Goal: Task Accomplishment & Management: Use online tool/utility

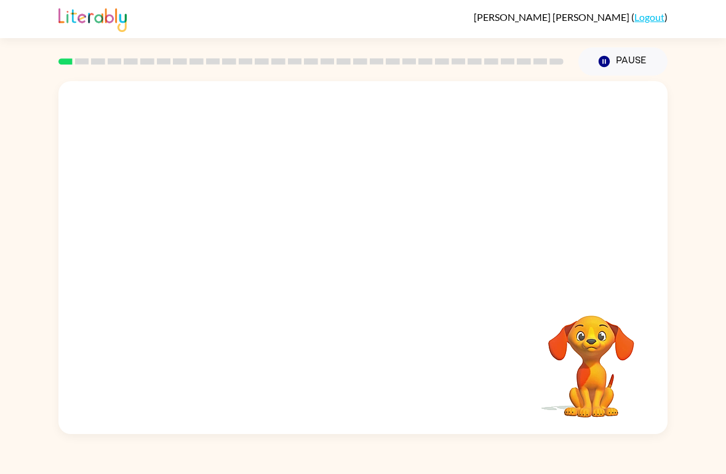
click at [593, 61] on button "Pause Pause" at bounding box center [622, 61] width 89 height 28
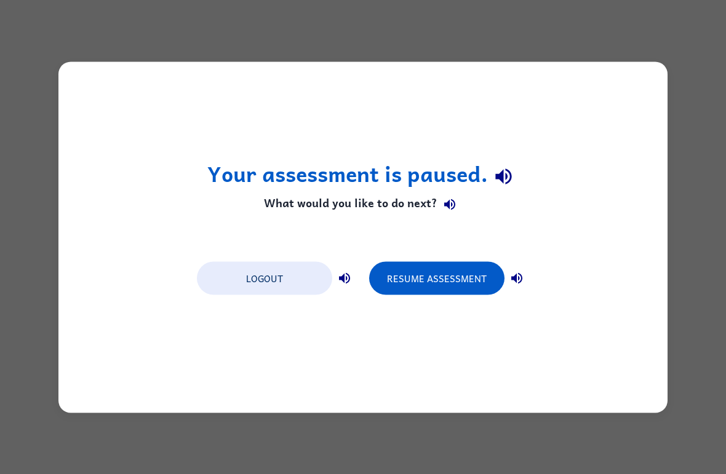
click at [411, 274] on button "Resume Assessment" at bounding box center [436, 277] width 135 height 33
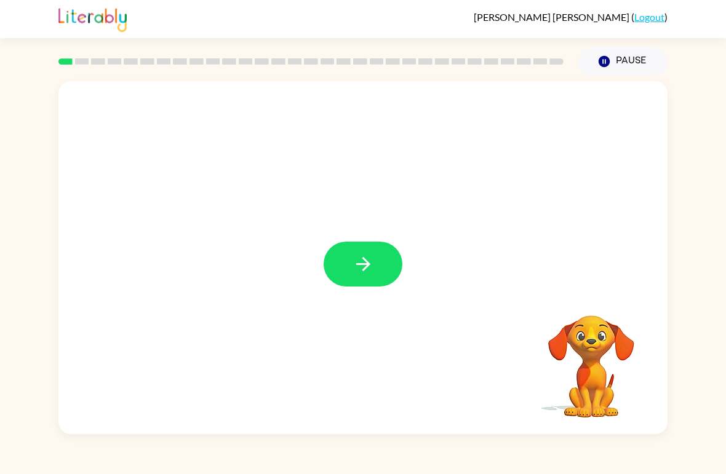
click at [353, 264] on icon "button" at bounding box center [363, 264] width 22 height 22
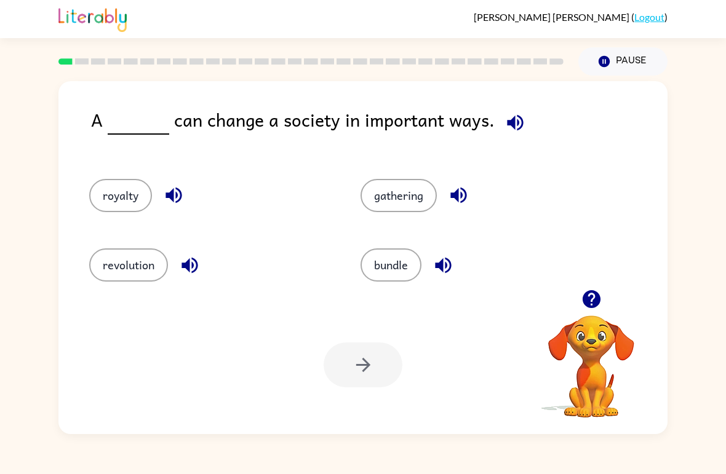
click at [124, 280] on button "revolution" at bounding box center [128, 264] width 79 height 33
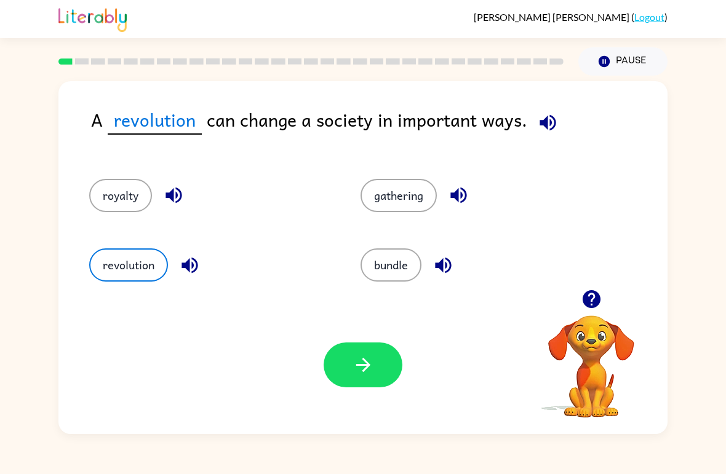
click at [346, 379] on button "button" at bounding box center [362, 364] width 79 height 45
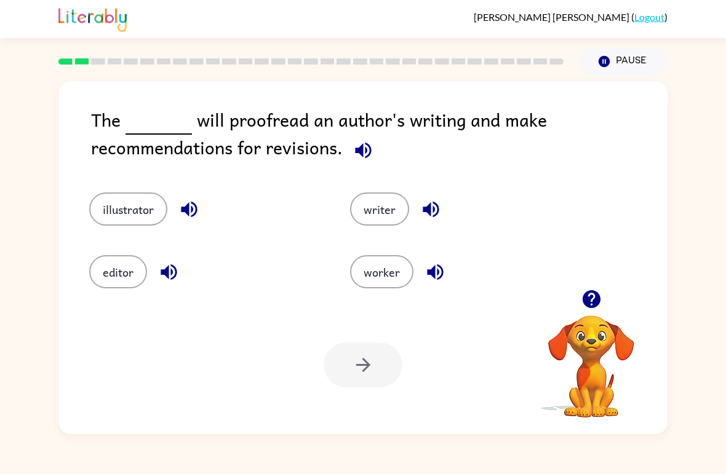
click at [376, 288] on button "worker" at bounding box center [381, 271] width 63 height 33
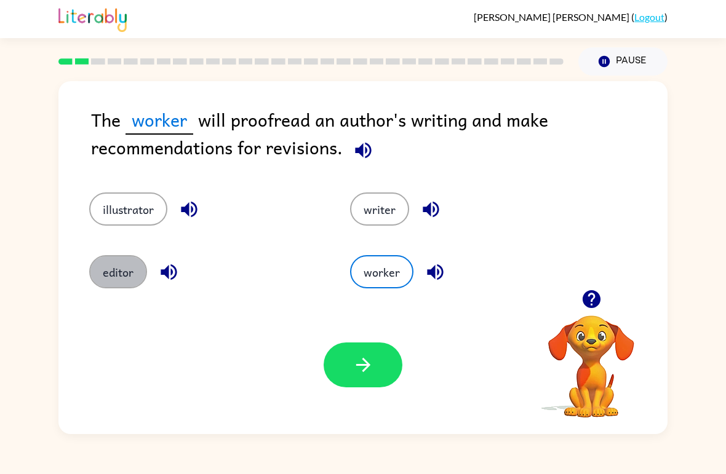
click at [116, 271] on button "editor" at bounding box center [118, 271] width 58 height 33
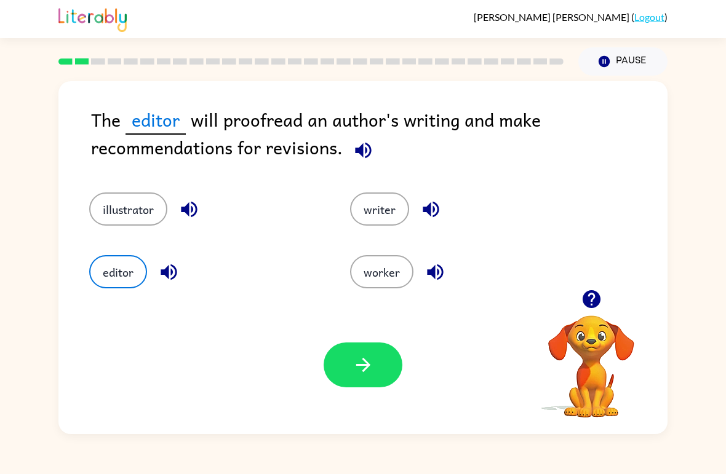
click at [373, 386] on button "button" at bounding box center [362, 364] width 79 height 45
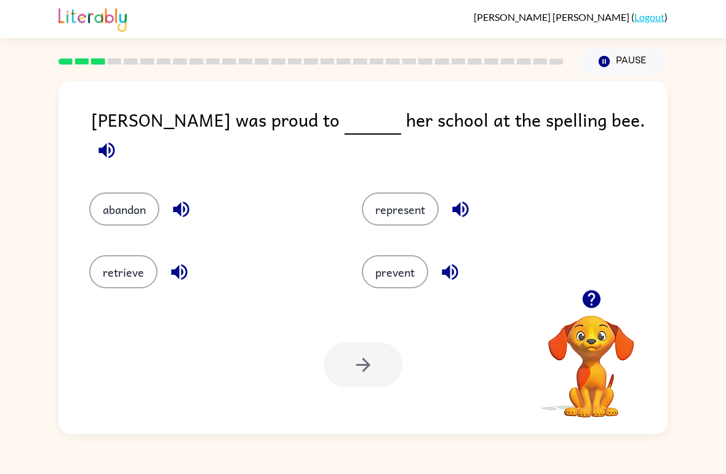
click at [593, 305] on icon "button" at bounding box center [591, 299] width 18 height 18
click at [594, 297] on icon "button" at bounding box center [591, 299] width 22 height 22
click at [406, 192] on button "represent" at bounding box center [400, 208] width 77 height 33
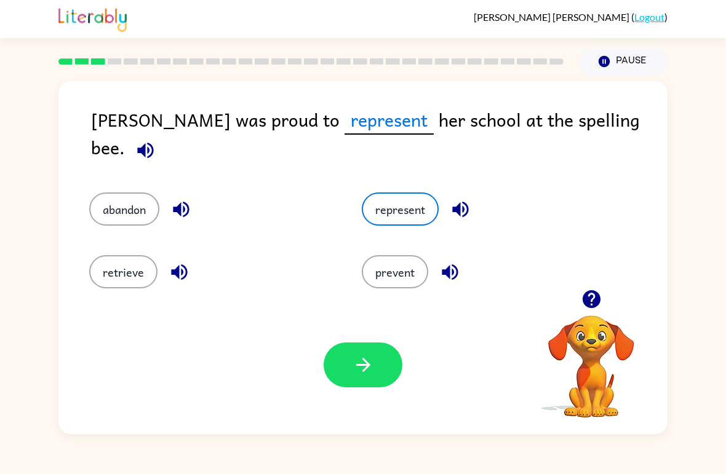
click at [369, 375] on icon "button" at bounding box center [363, 365] width 22 height 22
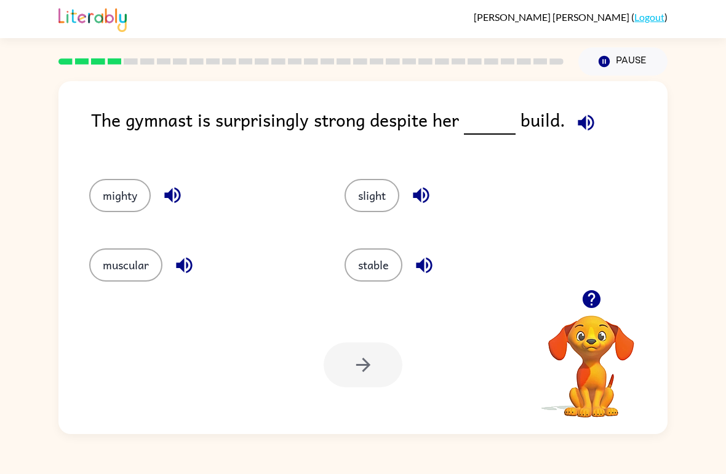
click at [589, 309] on icon "button" at bounding box center [591, 299] width 22 height 22
click at [584, 121] on icon "button" at bounding box center [585, 122] width 16 height 16
click at [368, 187] on button "slight" at bounding box center [371, 195] width 55 height 33
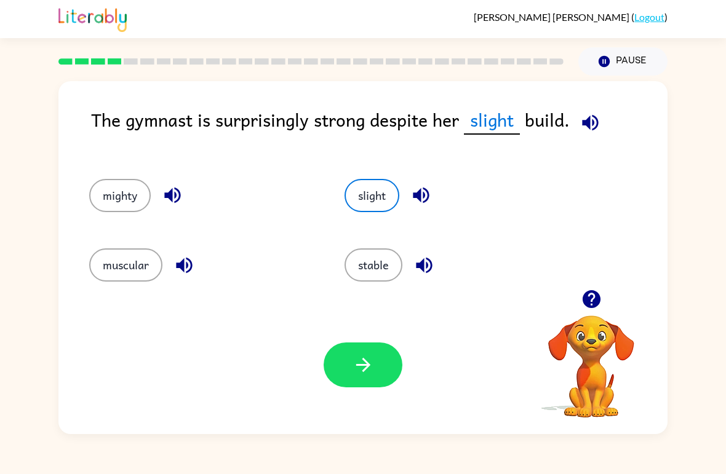
click at [353, 386] on button "button" at bounding box center [362, 364] width 79 height 45
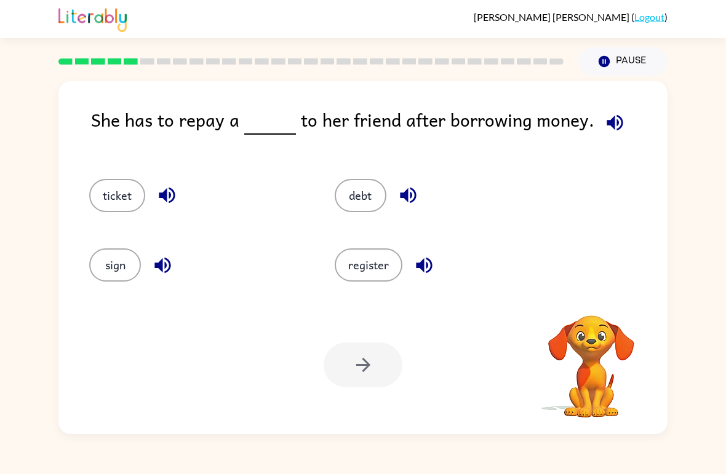
click at [608, 119] on icon "button" at bounding box center [614, 122] width 16 height 16
click at [617, 111] on button "button" at bounding box center [614, 122] width 31 height 31
click at [617, 130] on icon "button" at bounding box center [615, 123] width 22 height 22
click at [355, 167] on div "debt" at bounding box center [433, 190] width 245 height 69
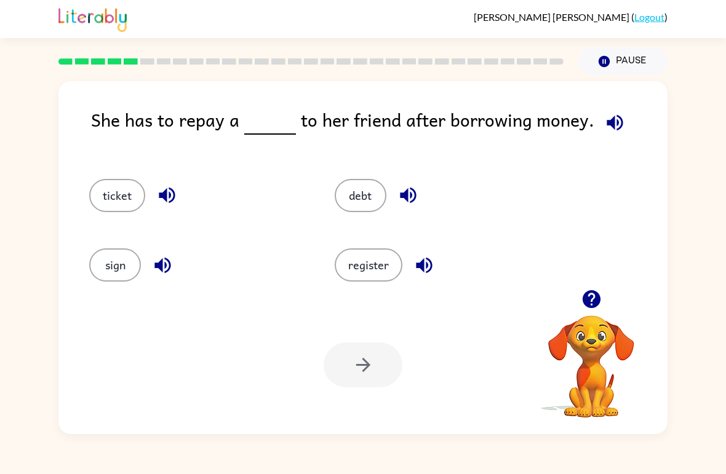
click at [355, 197] on button "debt" at bounding box center [361, 195] width 52 height 33
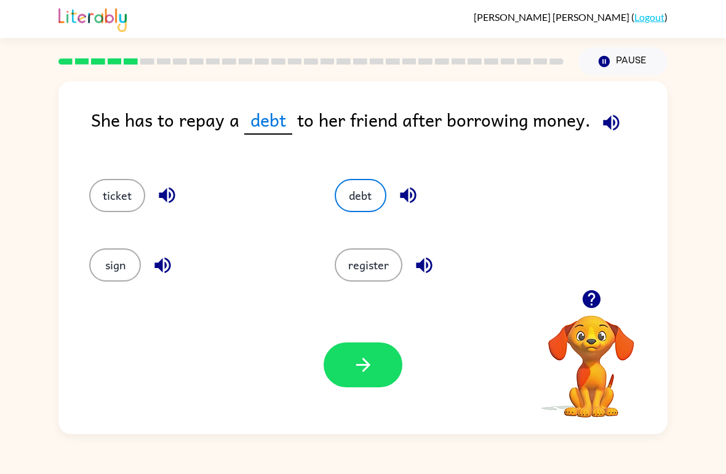
click at [338, 376] on button "button" at bounding box center [362, 364] width 79 height 45
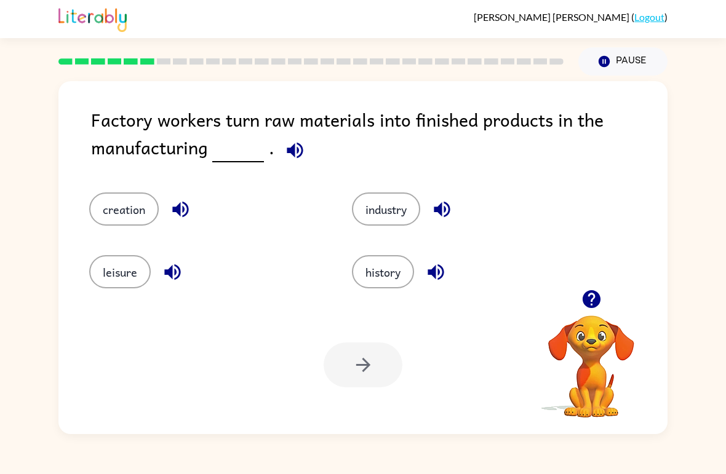
click at [134, 237] on div "leisure" at bounding box center [197, 263] width 263 height 63
click at [394, 279] on button "history" at bounding box center [383, 271] width 62 height 33
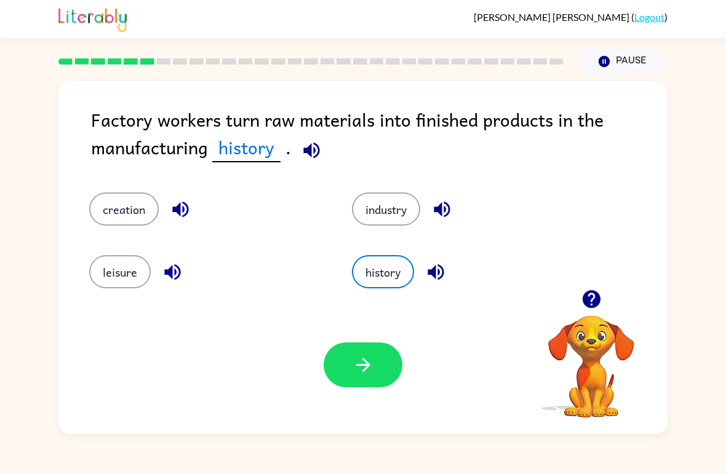
click at [366, 355] on icon "button" at bounding box center [363, 365] width 22 height 22
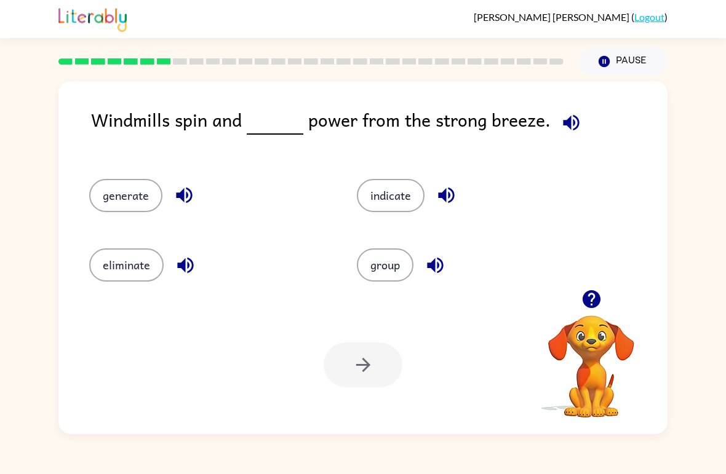
click at [115, 198] on button "generate" at bounding box center [125, 195] width 73 height 33
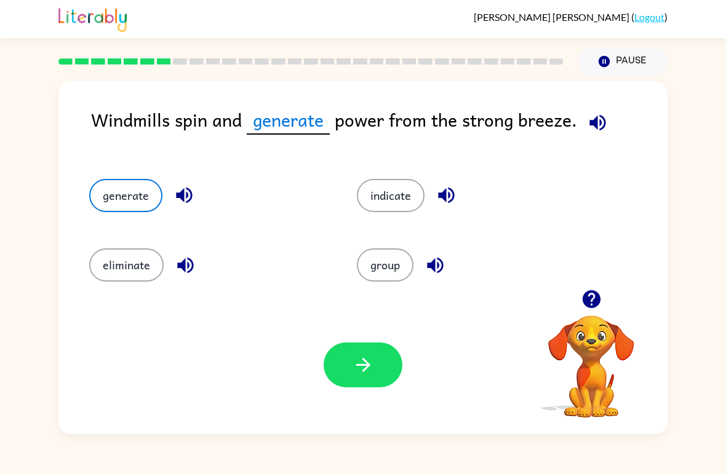
click at [377, 358] on button "button" at bounding box center [362, 364] width 79 height 45
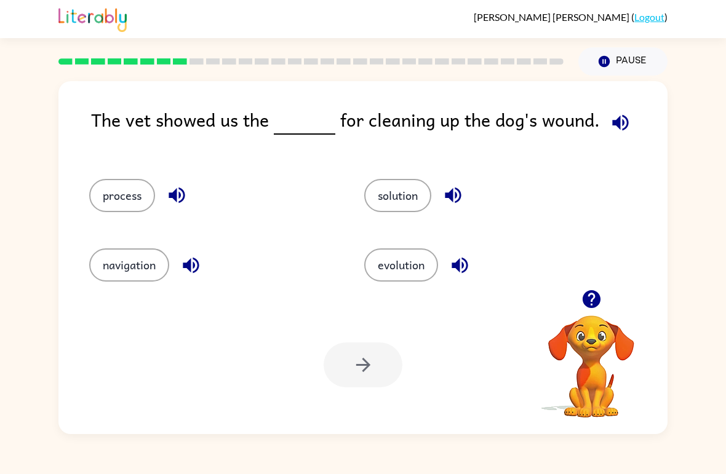
click at [596, 288] on button "button" at bounding box center [591, 298] width 31 height 31
click at [116, 191] on button "process" at bounding box center [122, 195] width 66 height 33
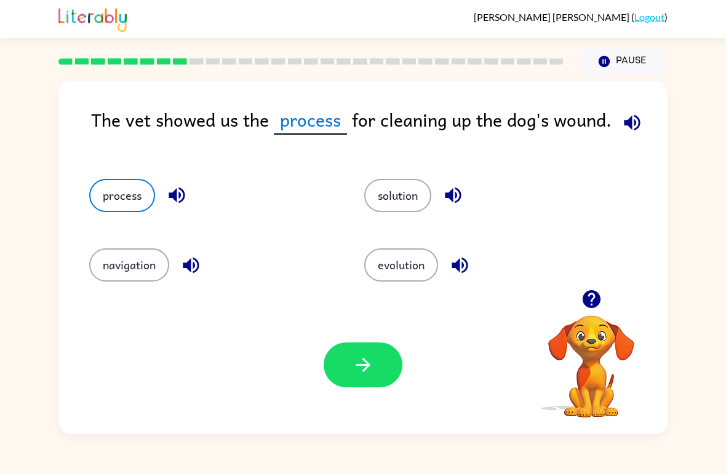
click at [382, 382] on button "button" at bounding box center [362, 364] width 79 height 45
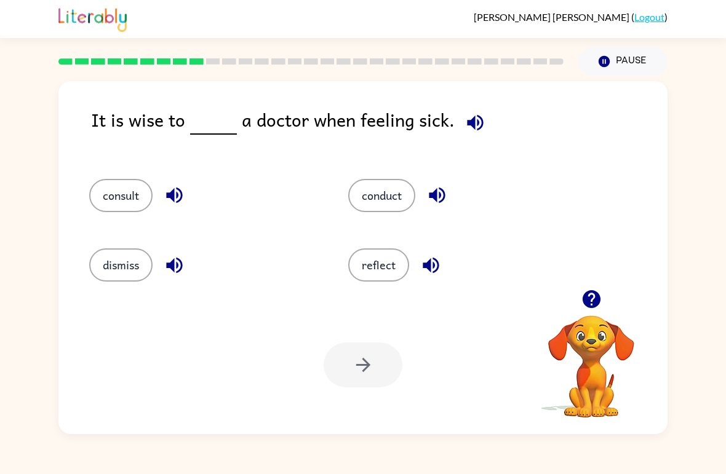
click at [114, 188] on button "consult" at bounding box center [120, 195] width 63 height 33
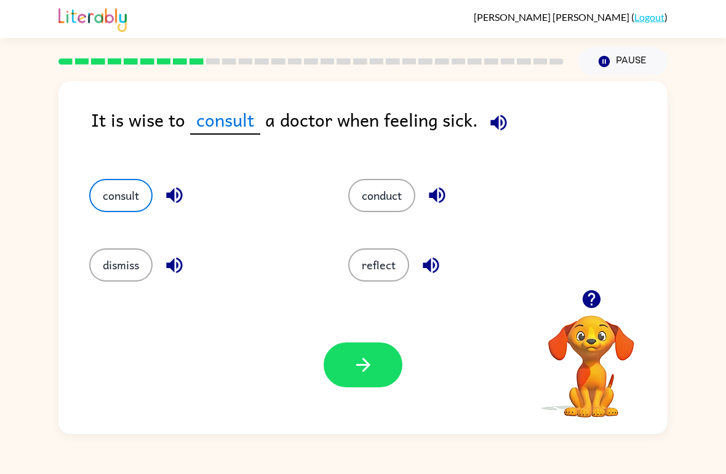
click at [373, 384] on button "button" at bounding box center [362, 364] width 79 height 45
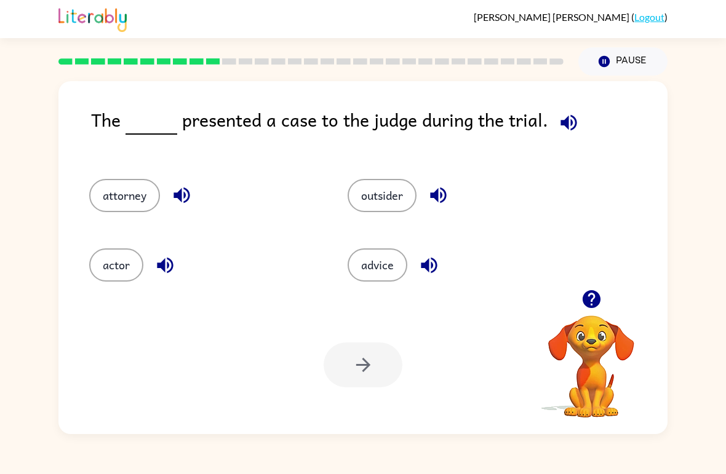
click at [600, 296] on icon "button" at bounding box center [591, 299] width 22 height 22
click at [596, 295] on icon "button" at bounding box center [591, 299] width 18 height 18
click at [602, 300] on button "button" at bounding box center [591, 298] width 31 height 31
click at [591, 306] on icon "button" at bounding box center [591, 299] width 18 height 18
click at [585, 306] on icon "button" at bounding box center [591, 299] width 18 height 18
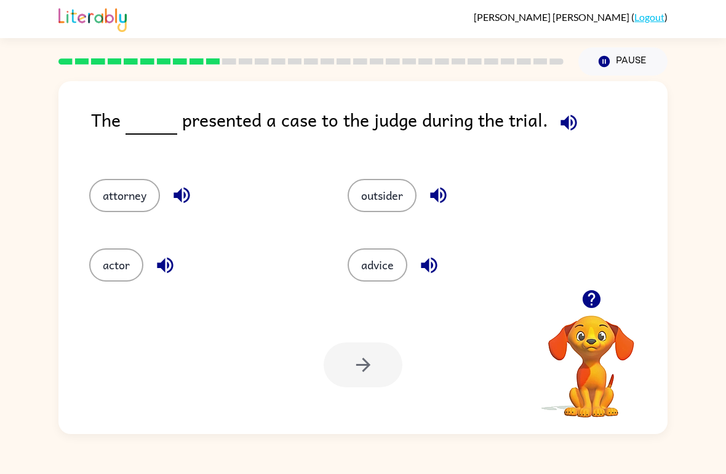
click at [129, 191] on button "attorney" at bounding box center [124, 195] width 71 height 33
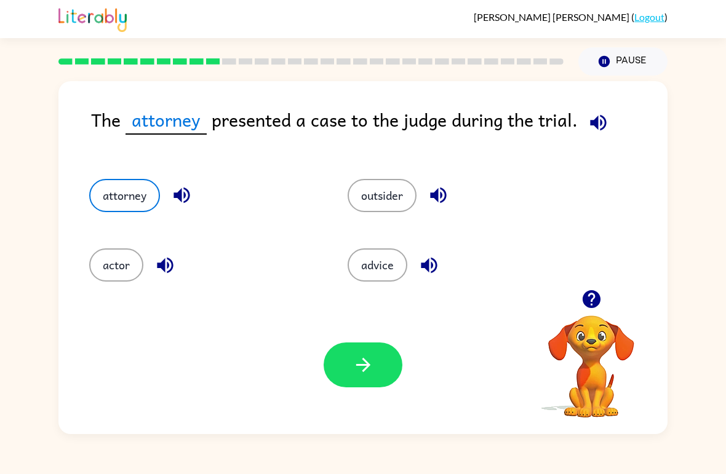
click at [344, 373] on button "button" at bounding box center [362, 364] width 79 height 45
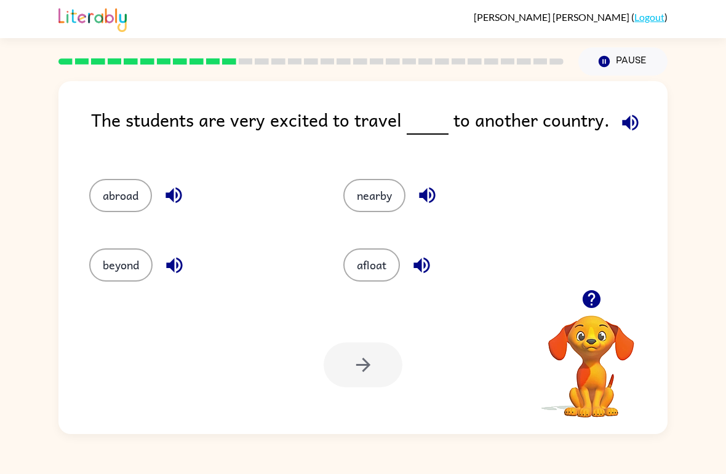
click at [113, 192] on button "abroad" at bounding box center [120, 195] width 63 height 33
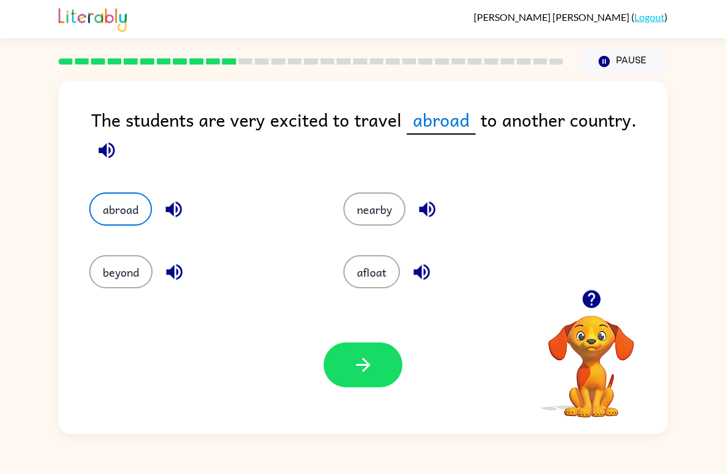
click at [357, 396] on div "Your browser must support playing .mp4 files to use Literably. Please try using…" at bounding box center [362, 365] width 609 height 138
click at [336, 374] on button "button" at bounding box center [362, 364] width 79 height 45
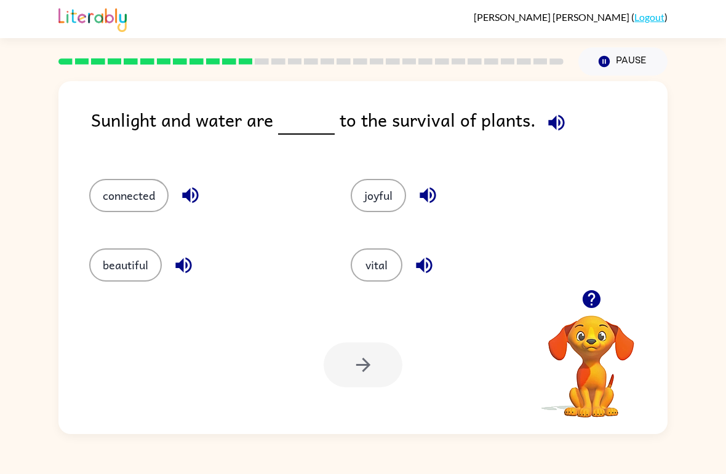
click at [378, 269] on button "vital" at bounding box center [376, 264] width 52 height 33
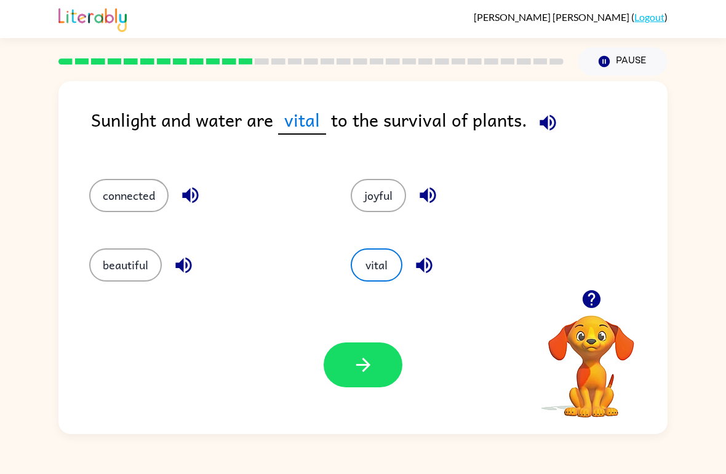
click at [378, 357] on button "button" at bounding box center [362, 364] width 79 height 45
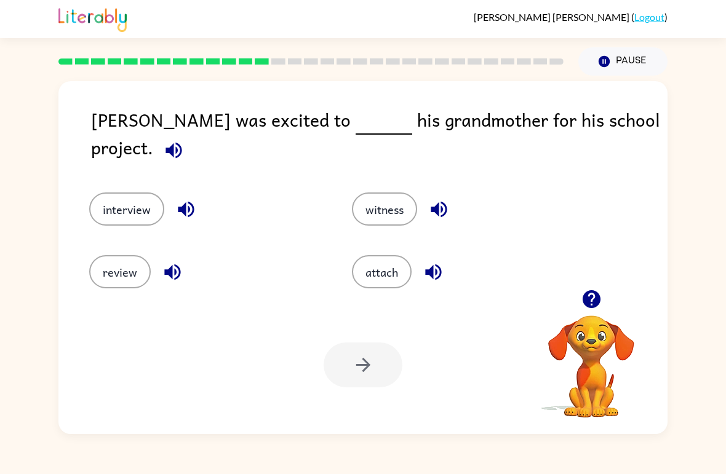
click at [122, 273] on button "review" at bounding box center [119, 271] width 61 height 33
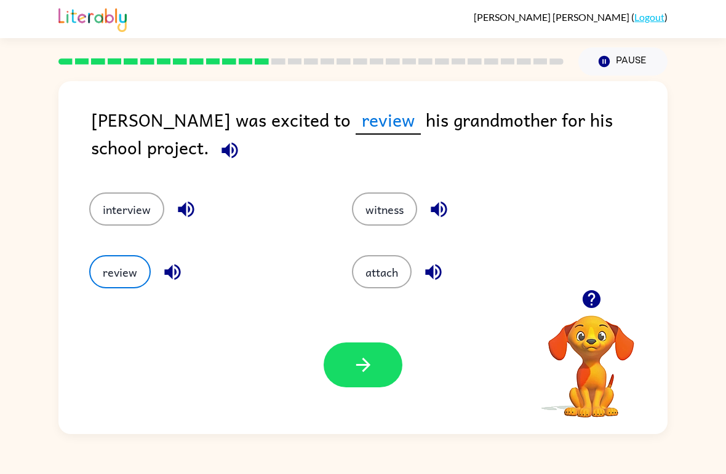
click at [336, 380] on button "button" at bounding box center [362, 364] width 79 height 45
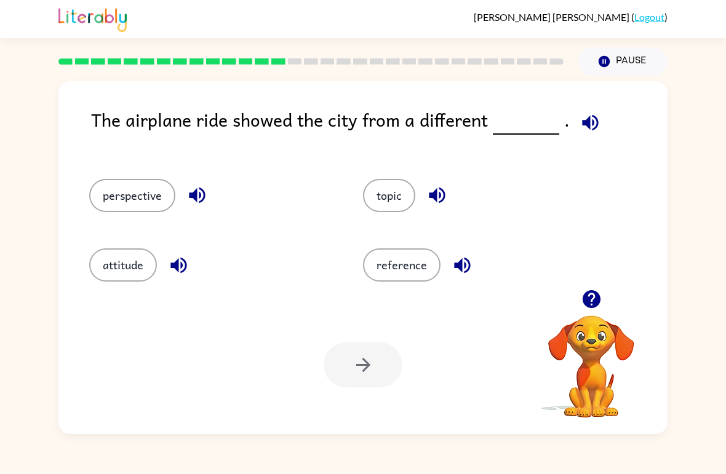
click at [126, 200] on button "perspective" at bounding box center [132, 195] width 86 height 33
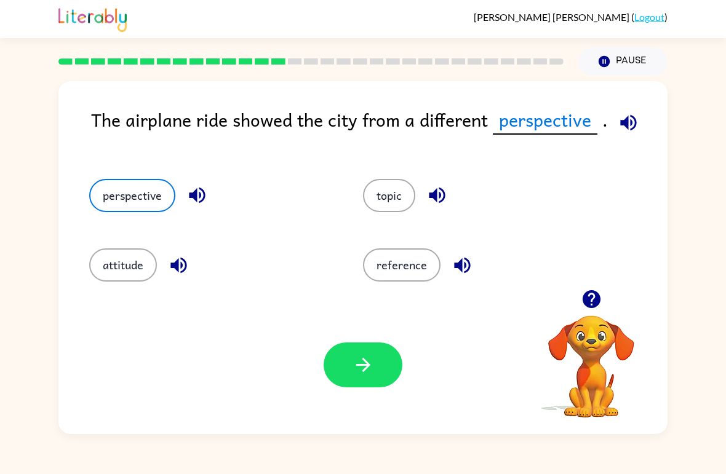
click at [372, 371] on icon "button" at bounding box center [363, 365] width 22 height 22
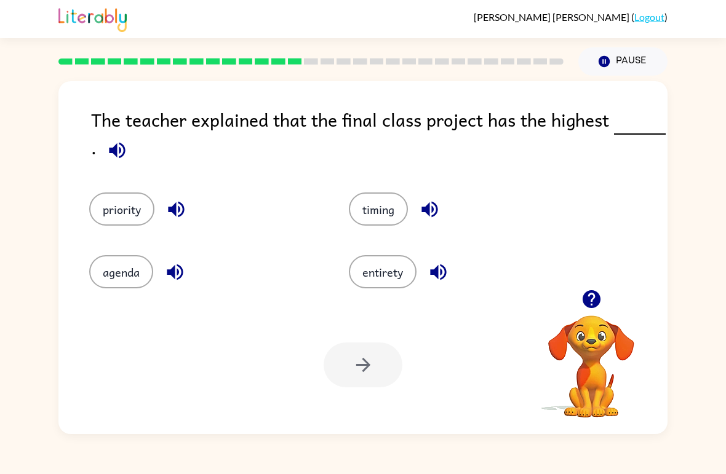
click at [372, 281] on button "entirety" at bounding box center [383, 271] width 68 height 33
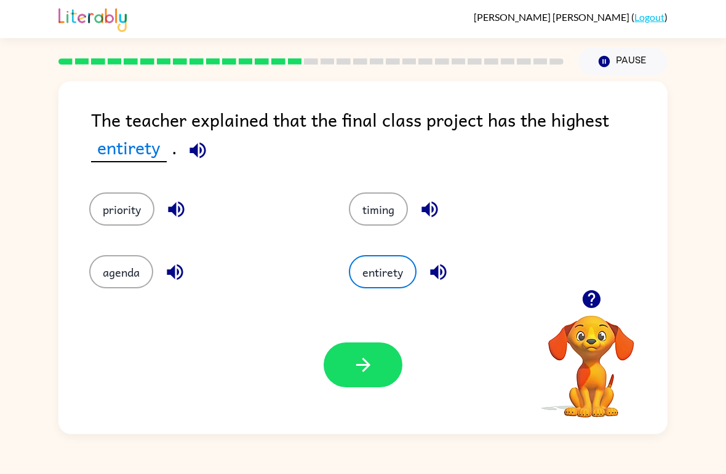
click at [352, 373] on icon "button" at bounding box center [363, 365] width 22 height 22
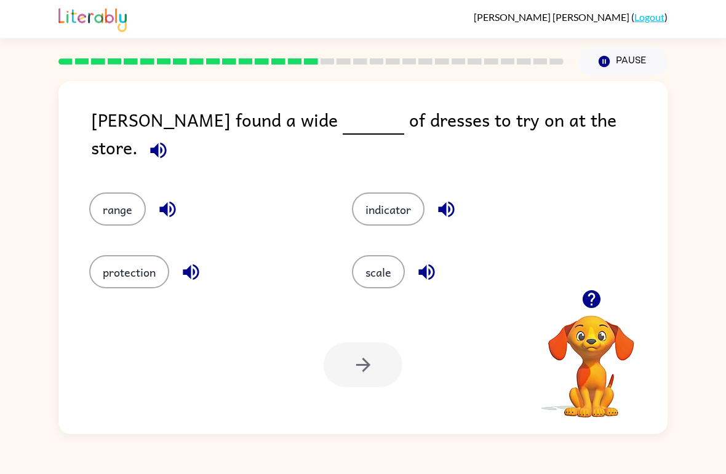
click at [419, 197] on button "indicator" at bounding box center [388, 208] width 73 height 33
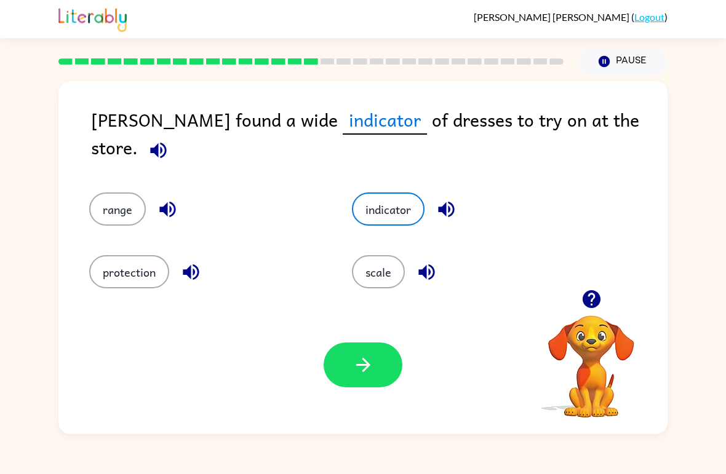
click at [375, 387] on button "button" at bounding box center [362, 364] width 79 height 45
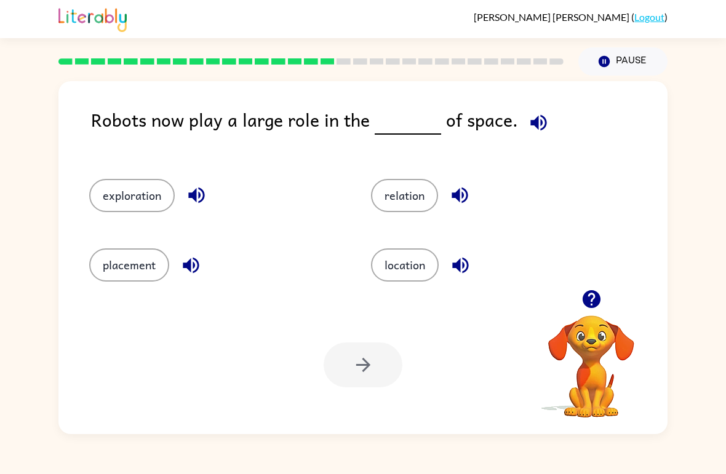
click at [120, 204] on button "exploration" at bounding box center [131, 195] width 85 height 33
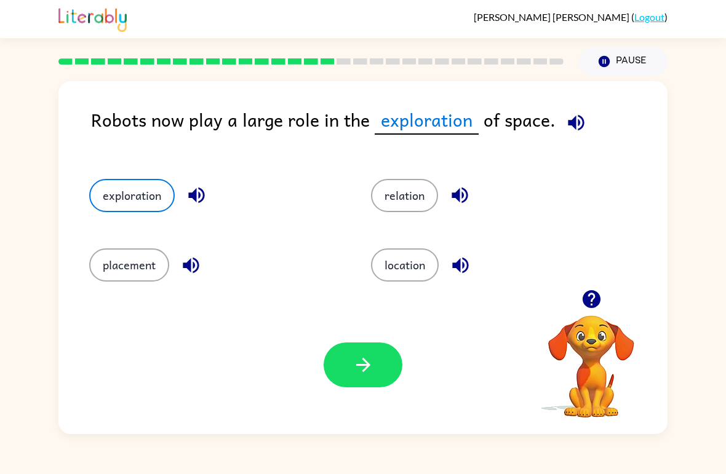
click at [336, 408] on div "Your browser must support playing .mp4 files to use Literably. Please try using…" at bounding box center [362, 365] width 609 height 138
click at [372, 381] on button "button" at bounding box center [362, 364] width 79 height 45
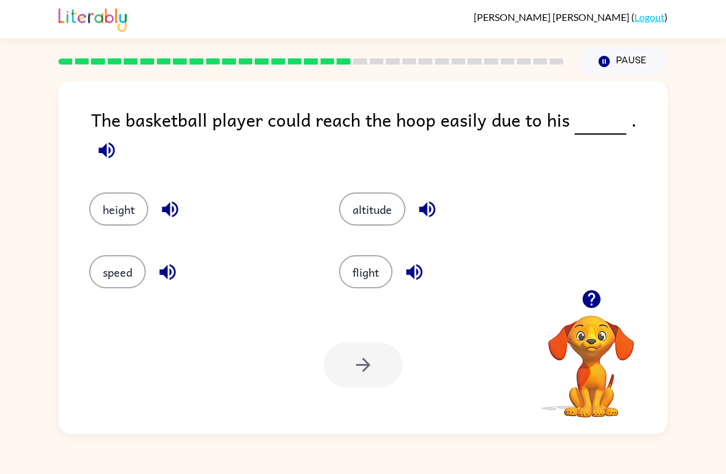
click at [119, 259] on button "speed" at bounding box center [117, 271] width 57 height 33
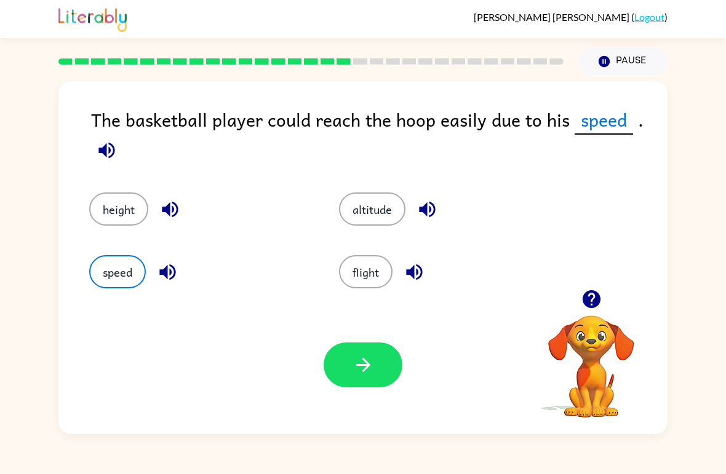
click at [376, 374] on button "button" at bounding box center [362, 364] width 79 height 45
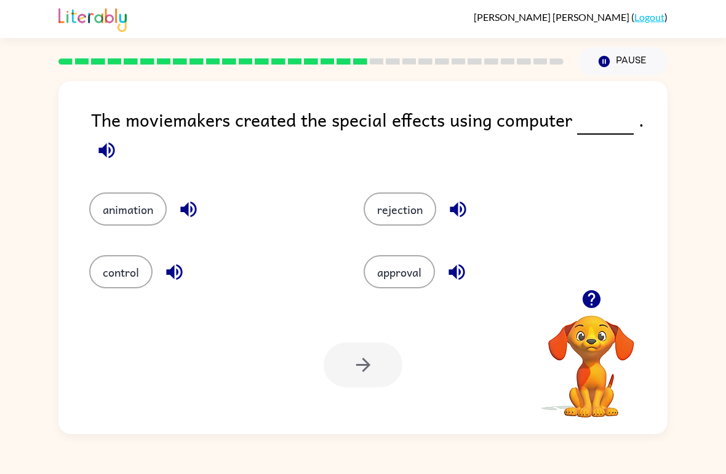
click at [368, 60] on div at bounding box center [310, 61] width 505 height 6
click at [119, 283] on button "control" at bounding box center [120, 271] width 63 height 33
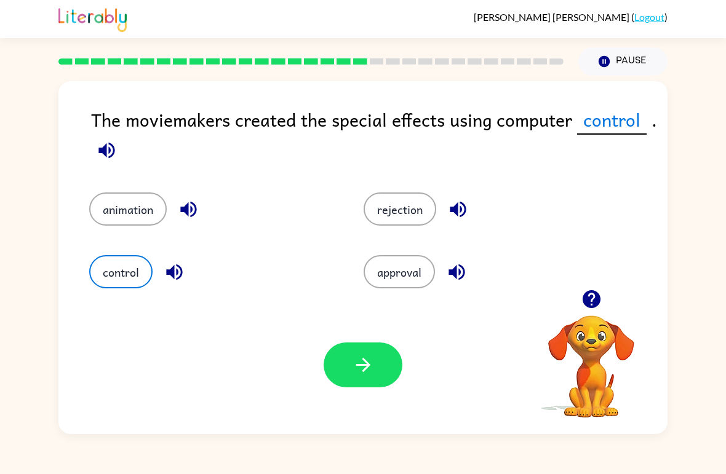
click at [412, 220] on button "rejection" at bounding box center [399, 208] width 73 height 33
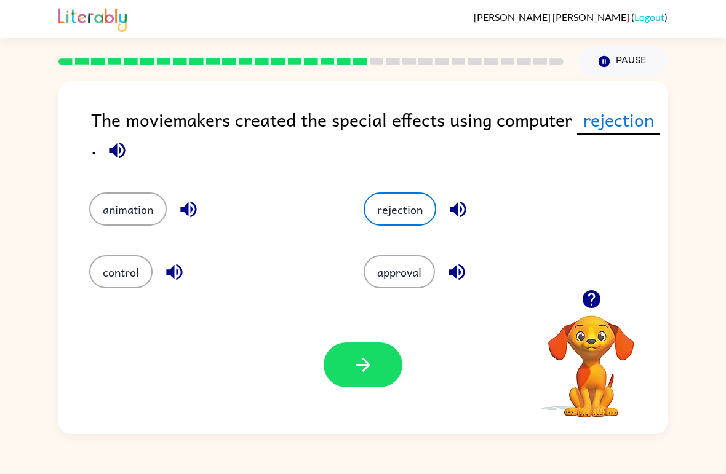
click at [374, 287] on button "approval" at bounding box center [398, 271] width 71 height 33
click at [409, 283] on button "approval" at bounding box center [398, 271] width 71 height 33
click at [455, 270] on icon "button" at bounding box center [456, 272] width 16 height 16
click at [453, 202] on icon "button" at bounding box center [458, 210] width 22 height 22
click at [219, 200] on div "animation" at bounding box center [212, 208] width 246 height 33
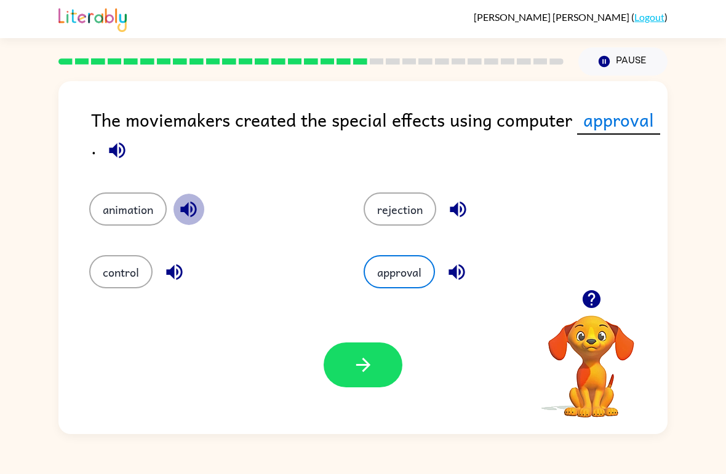
click at [178, 203] on icon "button" at bounding box center [189, 210] width 22 height 22
click at [175, 280] on icon "button" at bounding box center [174, 272] width 16 height 16
click at [456, 275] on icon "button" at bounding box center [456, 272] width 16 height 16
click at [457, 215] on icon "button" at bounding box center [457, 210] width 16 height 16
click at [189, 211] on icon "button" at bounding box center [188, 210] width 16 height 16
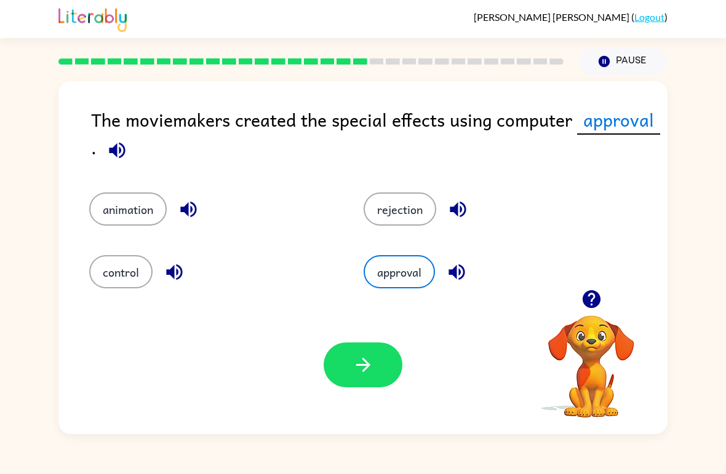
click at [175, 277] on icon "button" at bounding box center [175, 272] width 22 height 22
click at [459, 275] on icon "button" at bounding box center [457, 272] width 22 height 22
click at [453, 214] on icon "button" at bounding box center [458, 210] width 22 height 22
click at [186, 208] on icon "button" at bounding box center [188, 210] width 16 height 16
click at [174, 275] on icon "button" at bounding box center [174, 272] width 16 height 16
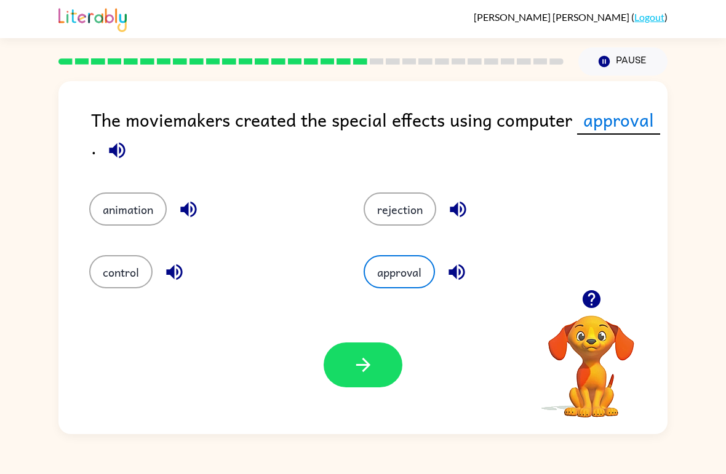
click at [457, 272] on icon "button" at bounding box center [456, 272] width 16 height 16
click at [459, 208] on icon "button" at bounding box center [458, 210] width 22 height 22
click at [462, 218] on icon "button" at bounding box center [458, 210] width 22 height 22
click at [464, 278] on icon "button" at bounding box center [457, 272] width 22 height 22
click at [172, 273] on icon "button" at bounding box center [174, 272] width 16 height 16
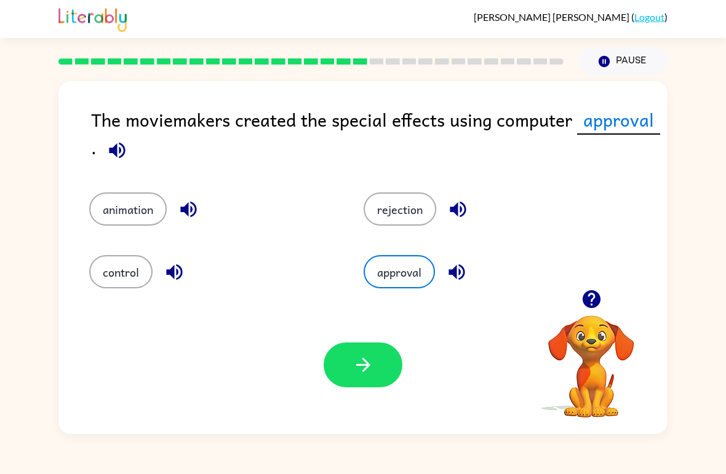
click at [190, 213] on icon "button" at bounding box center [189, 210] width 22 height 22
click at [464, 209] on icon "button" at bounding box center [458, 210] width 22 height 22
click at [459, 269] on icon "button" at bounding box center [457, 272] width 22 height 22
click at [187, 212] on icon "button" at bounding box center [188, 210] width 16 height 16
click at [173, 276] on icon "button" at bounding box center [174, 272] width 16 height 16
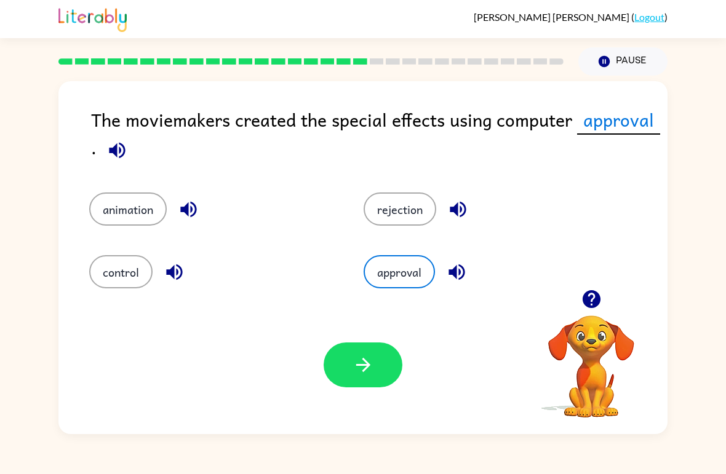
click at [168, 269] on icon "button" at bounding box center [175, 272] width 22 height 22
click at [465, 209] on icon "button" at bounding box center [457, 210] width 16 height 16
click at [465, 277] on icon "button" at bounding box center [457, 272] width 22 height 22
click at [189, 195] on button "button" at bounding box center [188, 209] width 31 height 31
click at [464, 212] on icon "button" at bounding box center [458, 210] width 22 height 22
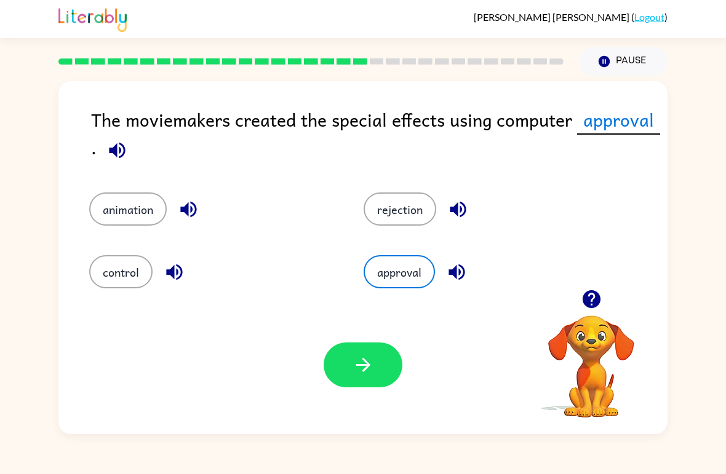
click at [468, 210] on icon "button" at bounding box center [458, 210] width 22 height 22
click at [173, 267] on icon "button" at bounding box center [175, 272] width 22 height 22
click at [453, 276] on icon "button" at bounding box center [457, 272] width 22 height 22
click at [190, 210] on icon "button" at bounding box center [189, 210] width 22 height 22
click at [463, 208] on icon "button" at bounding box center [458, 210] width 22 height 22
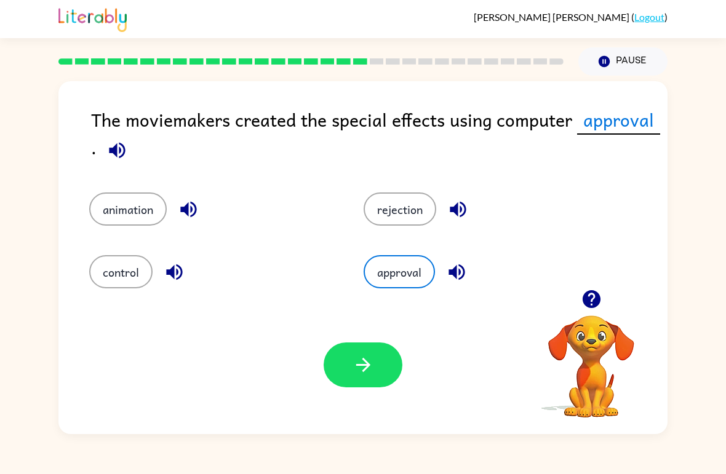
click at [182, 271] on icon "button" at bounding box center [174, 272] width 16 height 16
click at [456, 267] on icon "button" at bounding box center [457, 272] width 22 height 22
click at [184, 210] on icon "button" at bounding box center [188, 210] width 16 height 16
click at [99, 267] on button "control" at bounding box center [120, 271] width 63 height 33
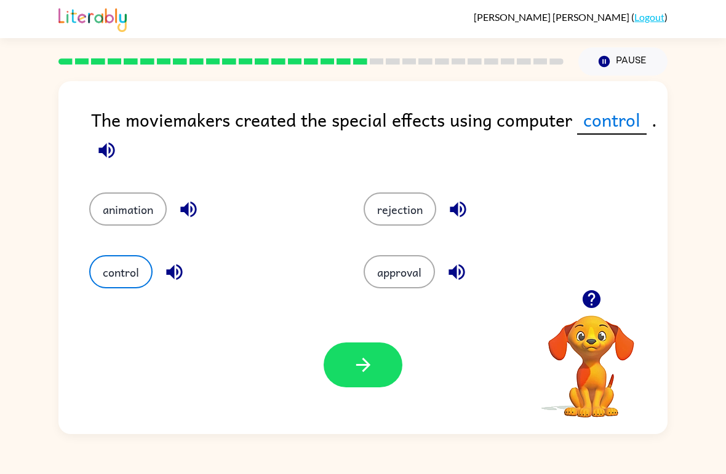
click at [304, 352] on div "Your browser must support playing .mp4 files to use Literably. Please try using…" at bounding box center [362, 365] width 609 height 138
click at [354, 373] on icon "button" at bounding box center [363, 365] width 22 height 22
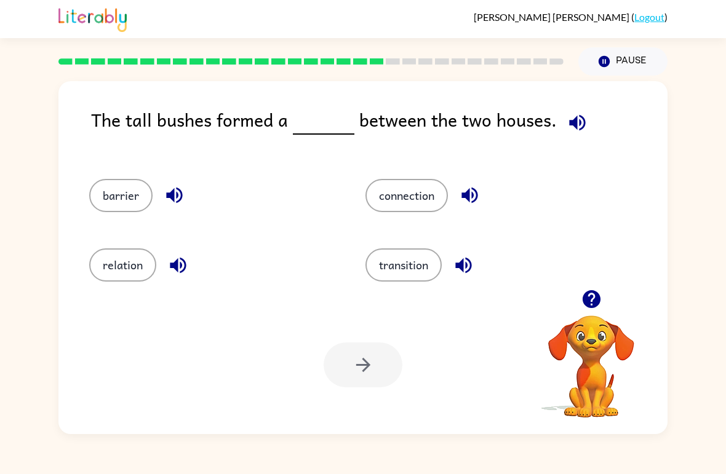
click at [390, 212] on button "connection" at bounding box center [406, 195] width 82 height 33
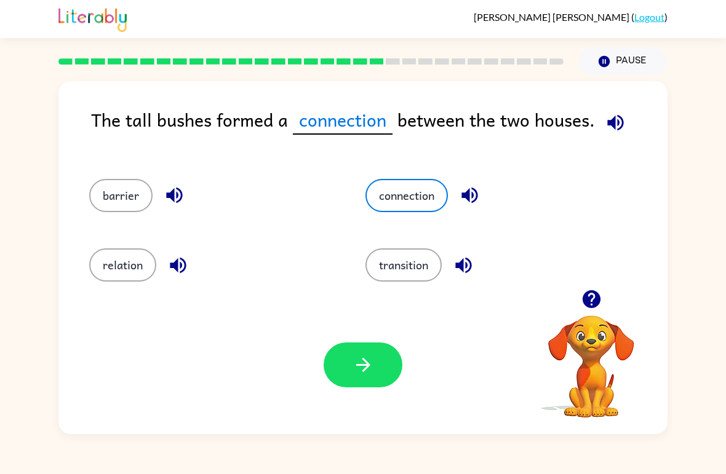
click at [376, 398] on div "Your browser must support playing .mp4 files to use Literably. Please try using…" at bounding box center [362, 365] width 609 height 138
click at [367, 386] on button "button" at bounding box center [362, 364] width 79 height 45
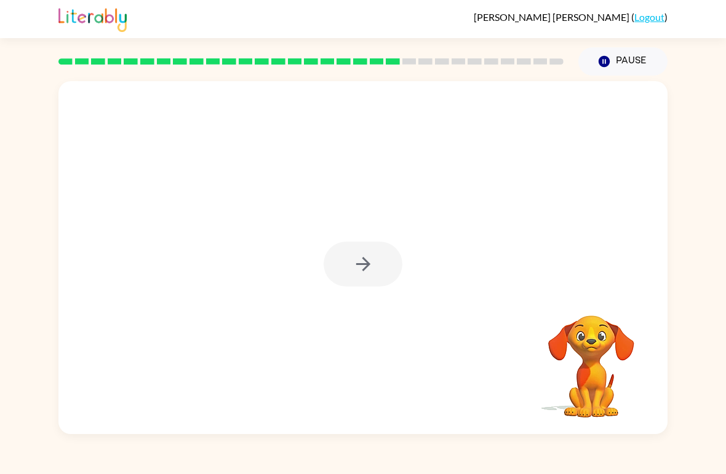
click at [353, 277] on div at bounding box center [362, 264] width 79 height 45
click at [389, 268] on button "button" at bounding box center [362, 264] width 79 height 45
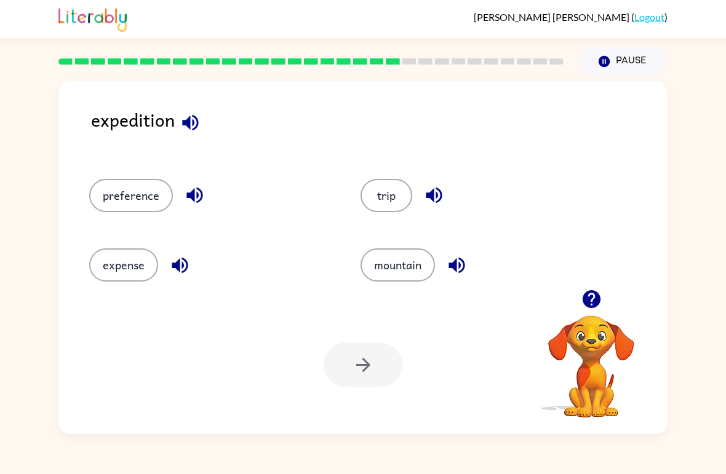
click at [390, 209] on button "trip" at bounding box center [386, 195] width 52 height 33
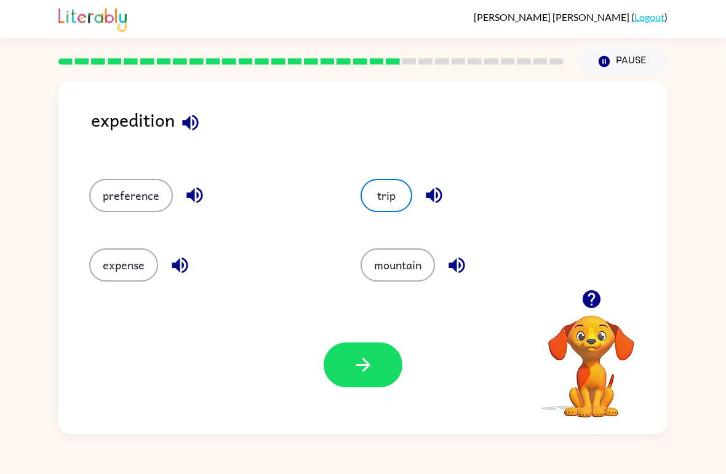
click at [349, 365] on button "button" at bounding box center [362, 364] width 79 height 45
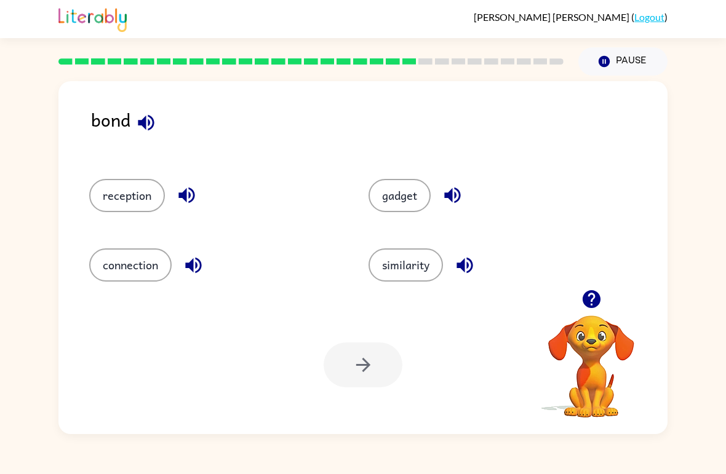
click at [425, 180] on div "gadget" at bounding box center [493, 195] width 251 height 33
click at [119, 189] on button "reception" at bounding box center [127, 195] width 76 height 33
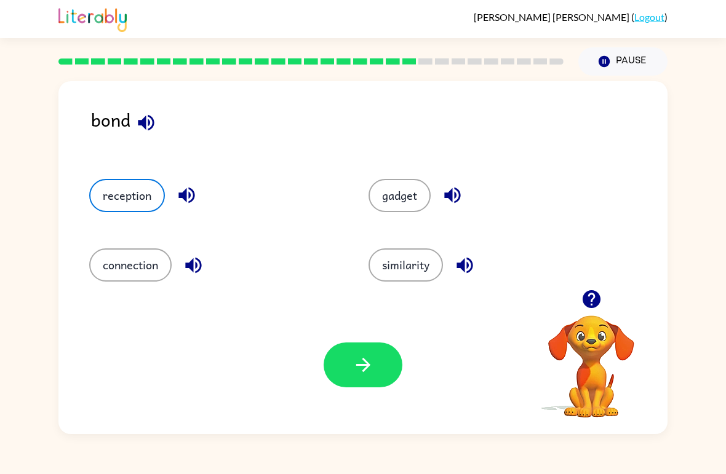
click at [371, 368] on icon "button" at bounding box center [363, 365] width 22 height 22
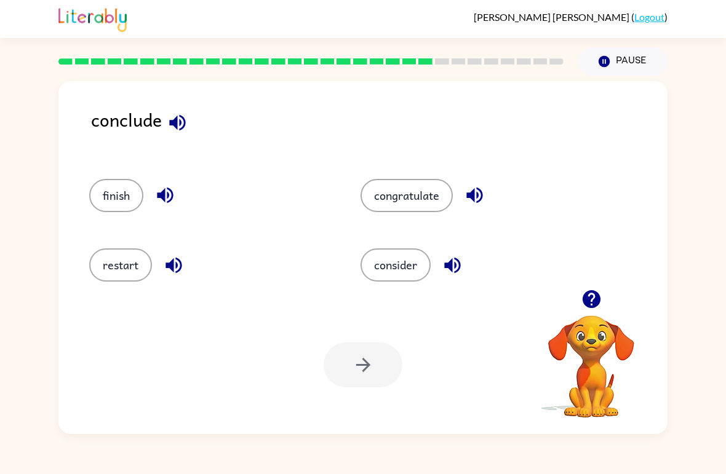
click at [388, 270] on button "consider" at bounding box center [395, 264] width 70 height 33
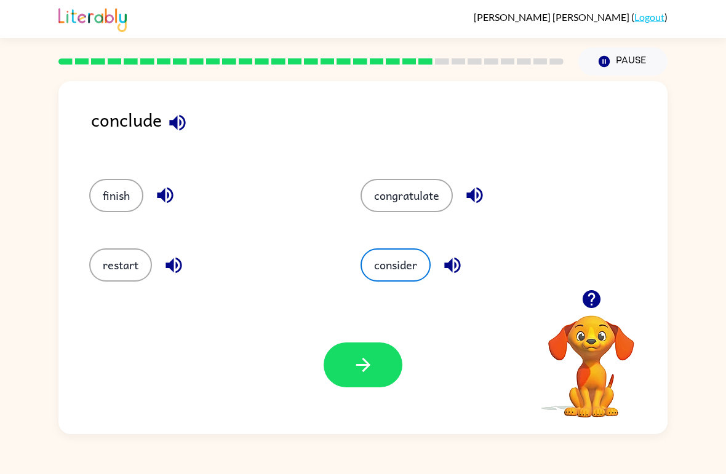
click at [352, 376] on button "button" at bounding box center [362, 364] width 79 height 45
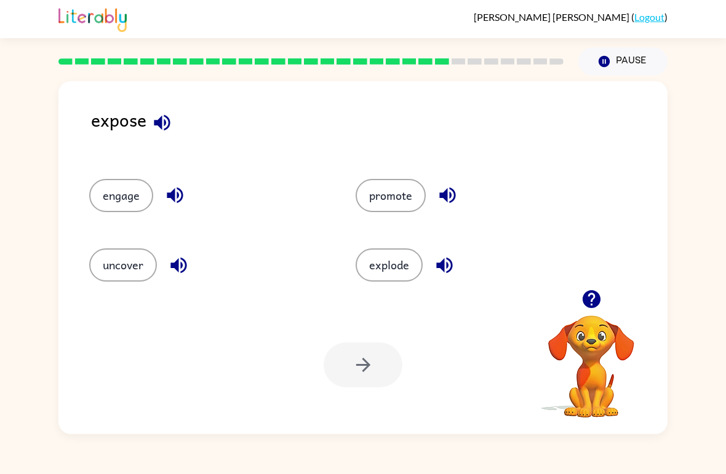
click at [385, 276] on button "explode" at bounding box center [388, 264] width 67 height 33
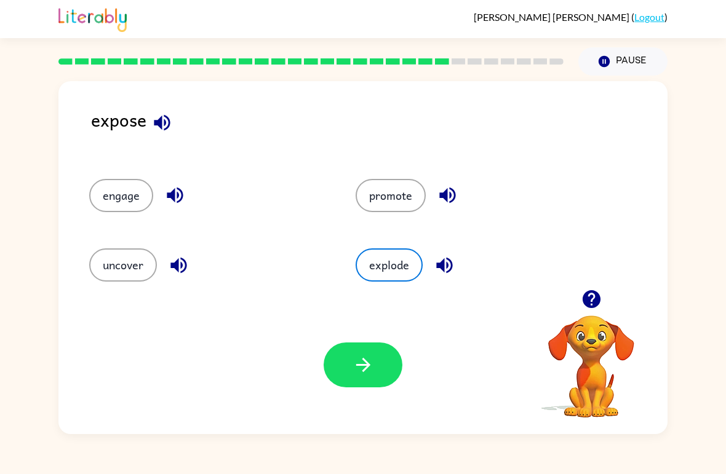
click at [328, 352] on button "button" at bounding box center [362, 364] width 79 height 45
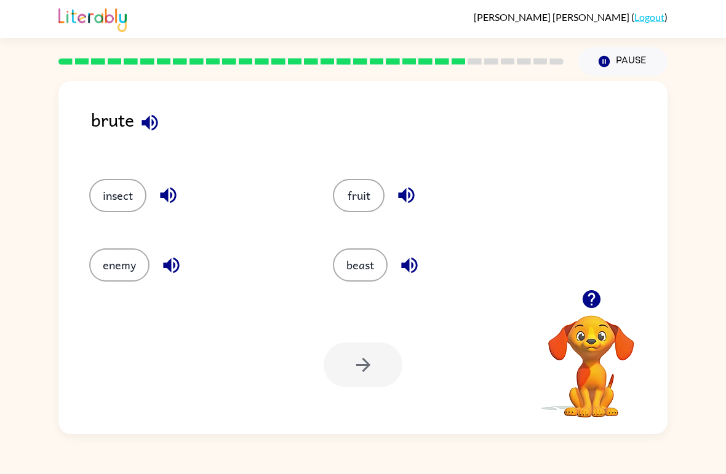
click at [365, 261] on button "beast" at bounding box center [360, 264] width 55 height 33
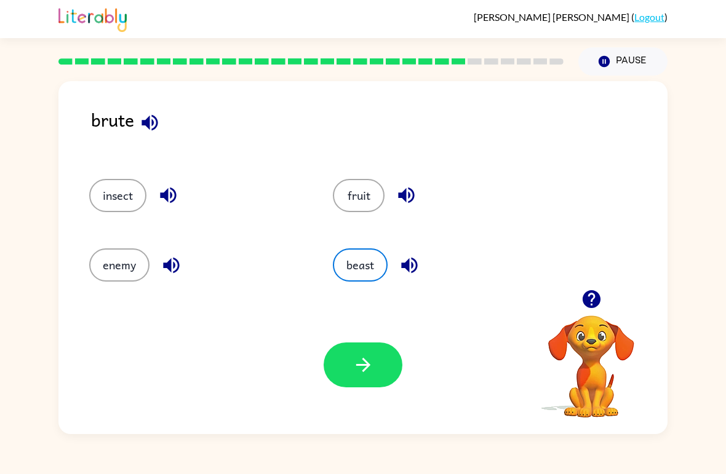
click at [361, 380] on button "button" at bounding box center [362, 364] width 79 height 45
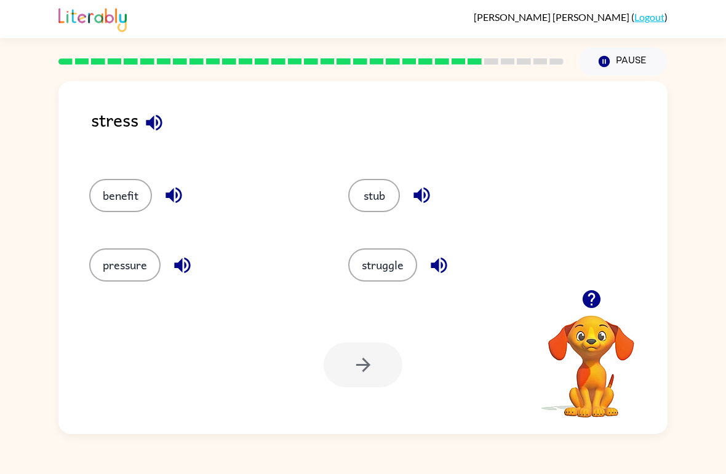
click at [392, 250] on button "struggle" at bounding box center [382, 264] width 69 height 33
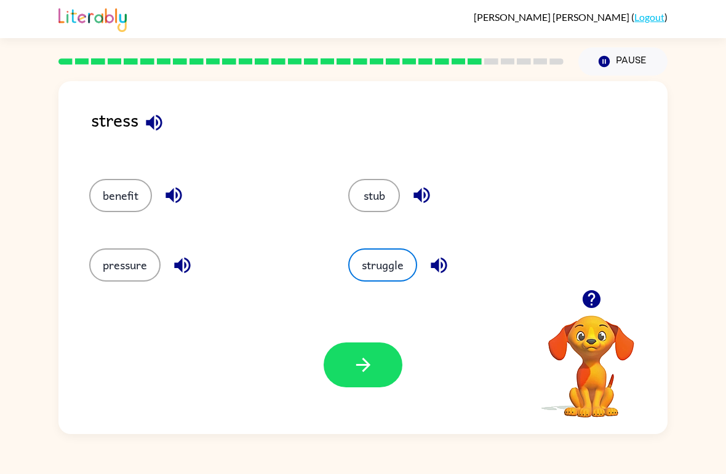
click at [350, 359] on button "button" at bounding box center [362, 364] width 79 height 45
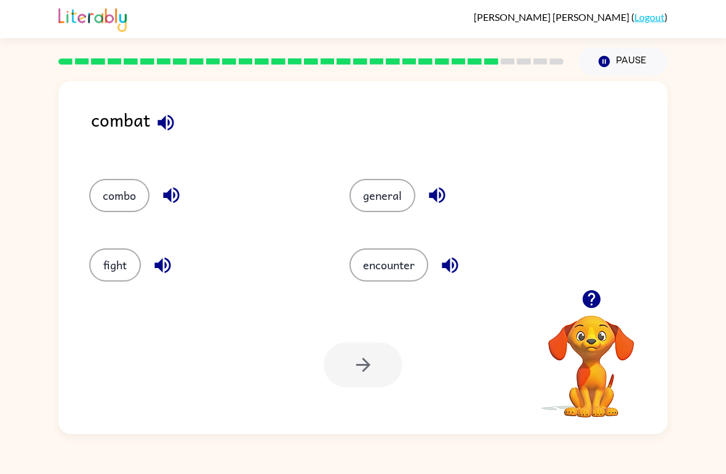
click at [112, 271] on button "fight" at bounding box center [115, 264] width 52 height 33
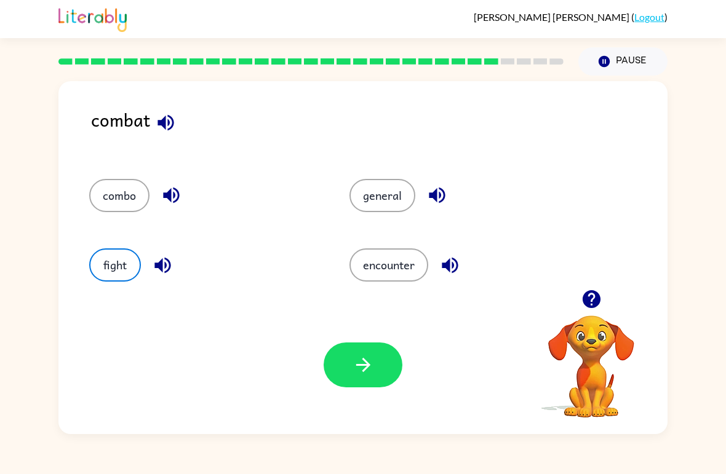
click at [376, 386] on button "button" at bounding box center [362, 364] width 79 height 45
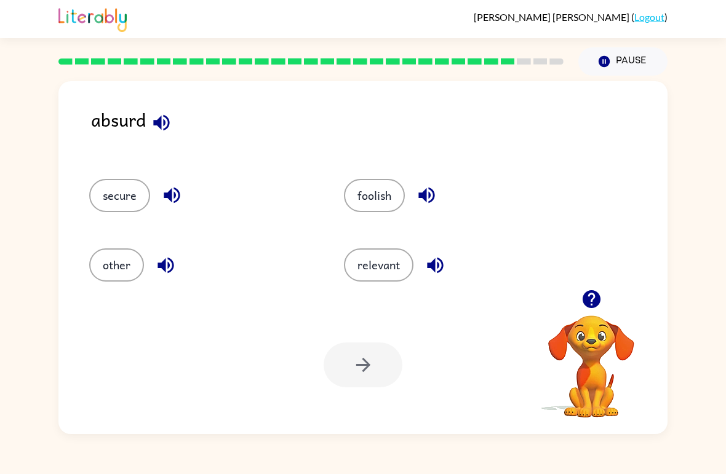
click at [382, 207] on button "foolish" at bounding box center [374, 195] width 61 height 33
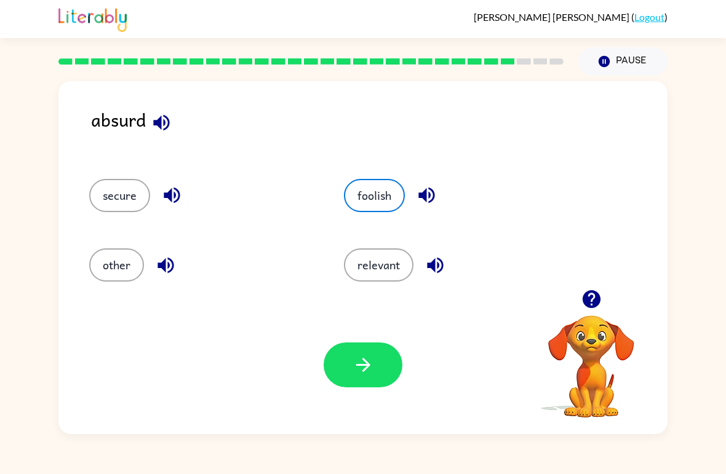
click at [370, 386] on button "button" at bounding box center [362, 364] width 79 height 45
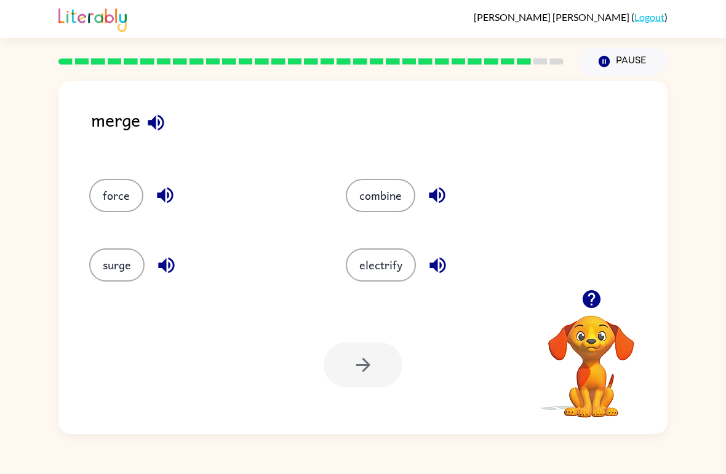
click at [105, 271] on button "surge" at bounding box center [116, 264] width 55 height 33
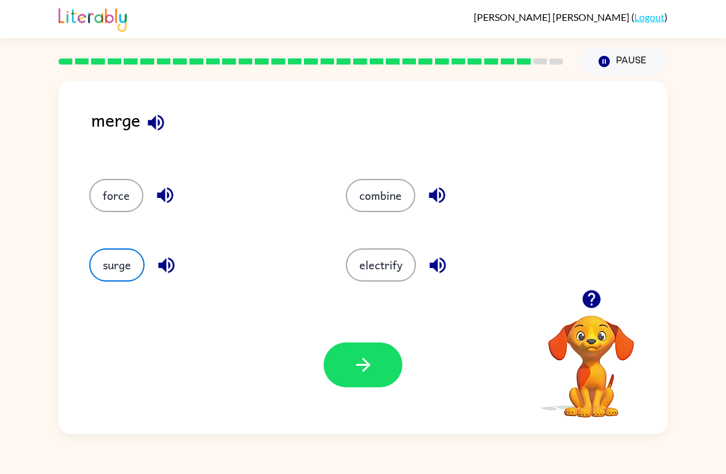
click at [398, 375] on button "button" at bounding box center [362, 364] width 79 height 45
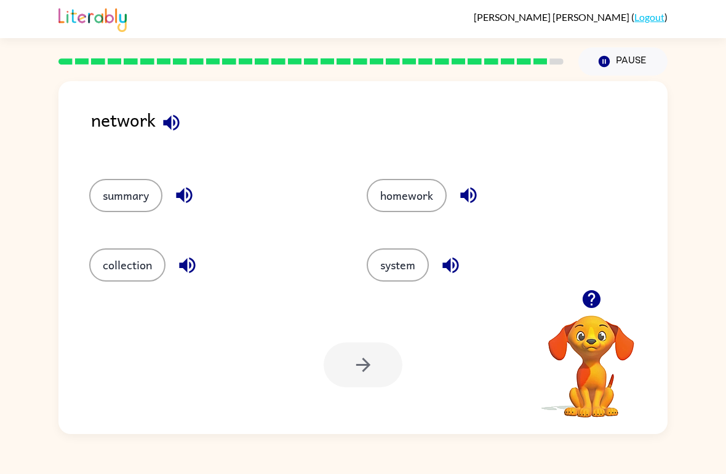
click at [398, 258] on button "system" at bounding box center [397, 264] width 62 height 33
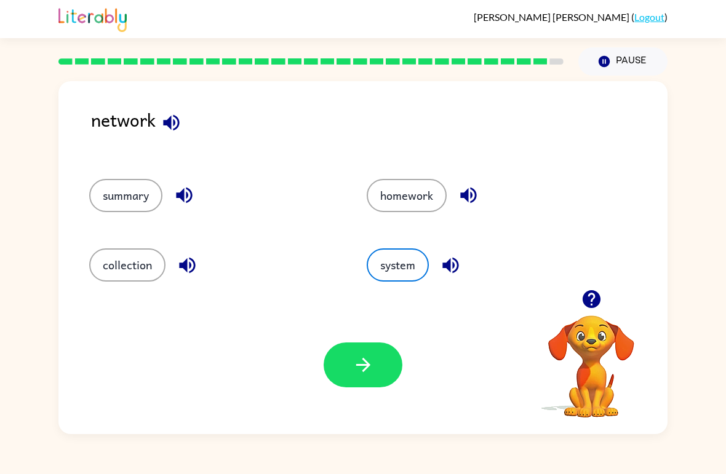
click at [362, 350] on button "button" at bounding box center [362, 364] width 79 height 45
